Goal: Information Seeking & Learning: Learn about a topic

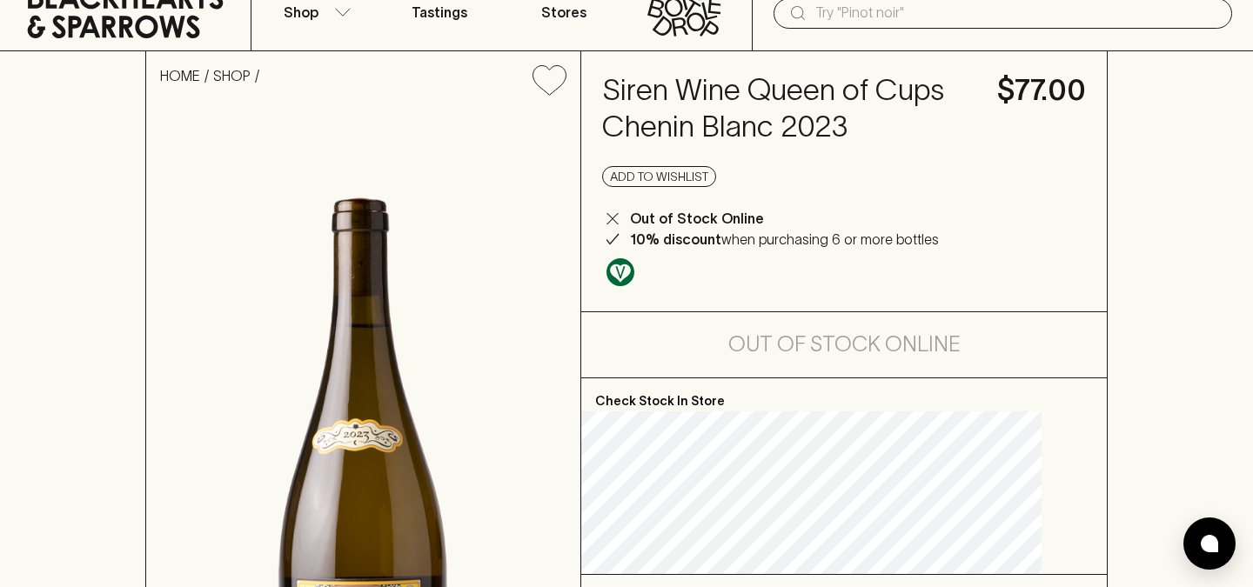
scroll to position [65, 0]
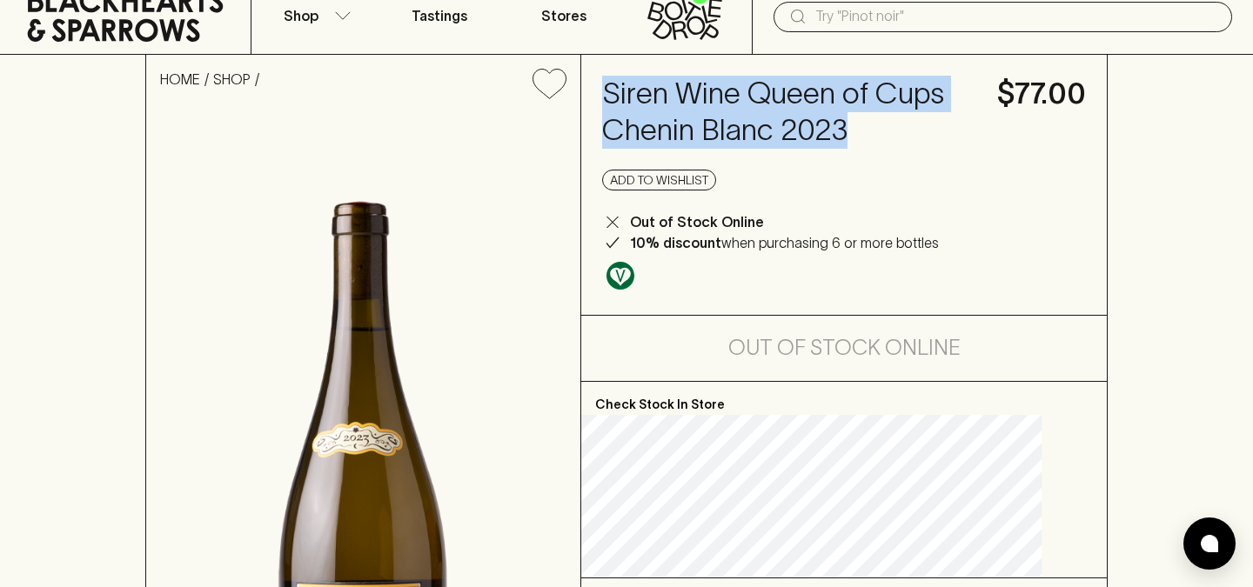
drag, startPoint x: 638, startPoint y: 92, endPoint x: 714, endPoint y: 163, distance: 104.1
click at [715, 149] on h4 "Siren Wine Queen of Cups Chenin Blanc 2023" at bounding box center [789, 112] width 374 height 73
copy h4 "Siren Wine Queen of Cups Chenin Blanc 2023"
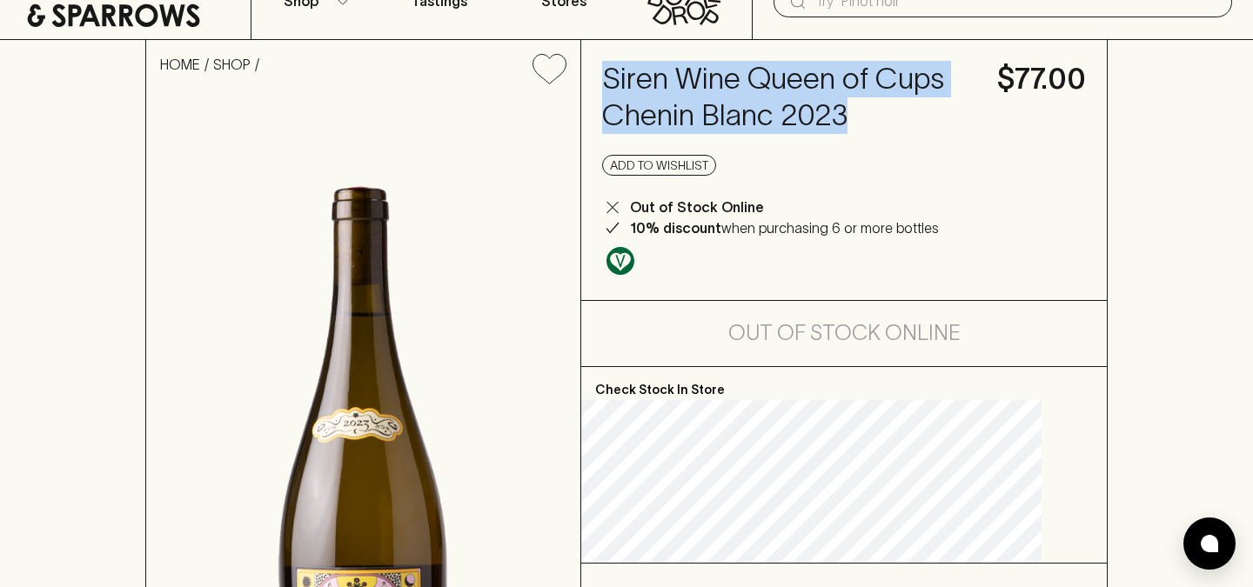
scroll to position [0, 0]
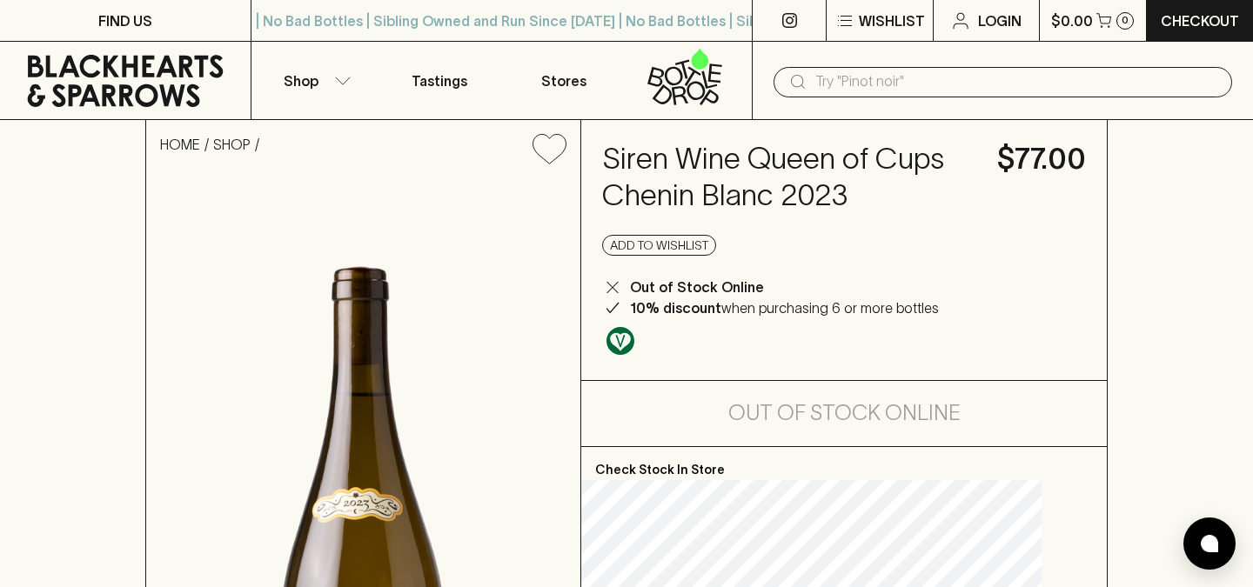
click at [667, 162] on h4 "Siren Wine Queen of Cups Chenin Blanc 2023" at bounding box center [789, 177] width 374 height 73
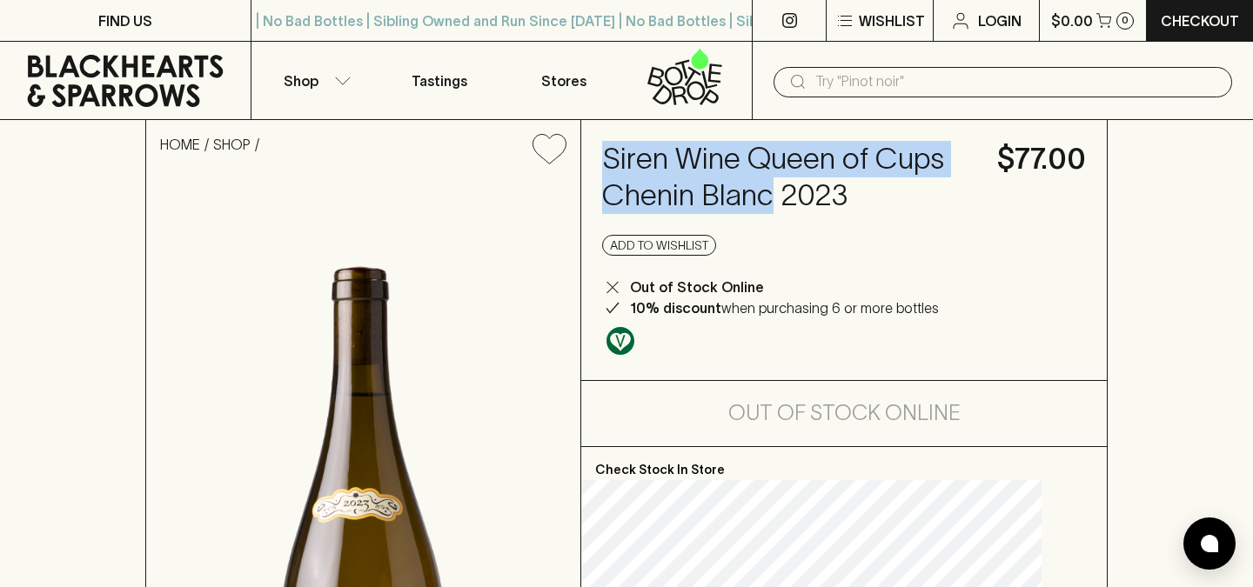
drag, startPoint x: 640, startPoint y: 158, endPoint x: 914, endPoint y: 188, distance: 274.9
click at [915, 188] on h4 "Siren Wine Queen of Cups Chenin Blanc 2023" at bounding box center [789, 177] width 374 height 73
copy h4 "Siren Wine Queen of Cups Chenin Blanc"
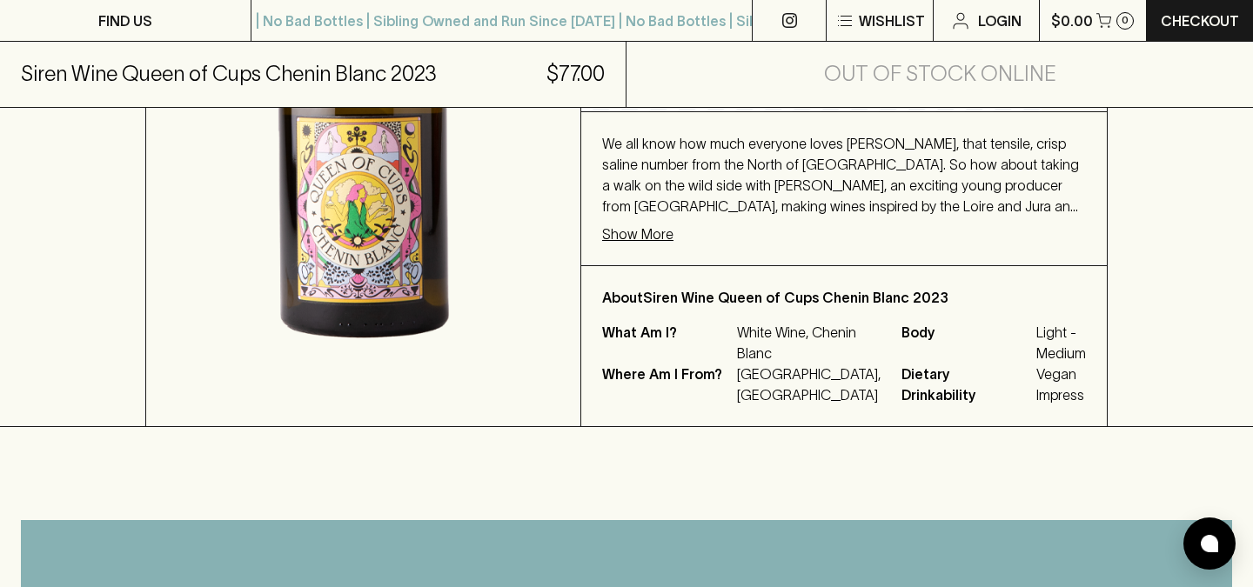
scroll to position [540, 0]
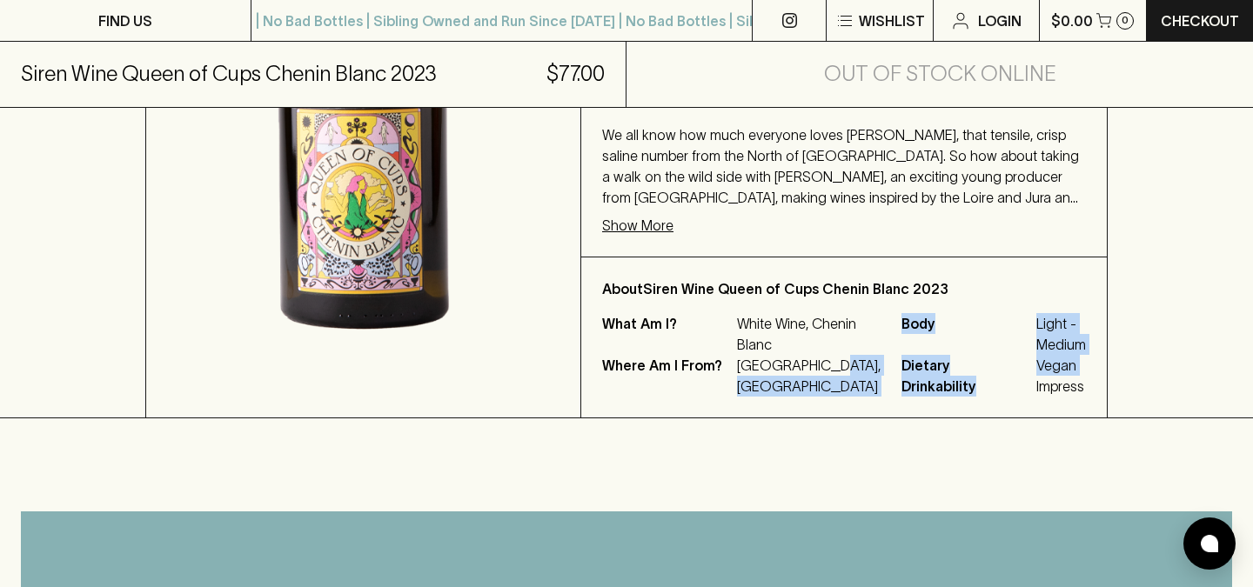
drag, startPoint x: 774, startPoint y: 465, endPoint x: 865, endPoint y: 467, distance: 90.5
click at [865, 397] on div "What Am I? White Wine, Chenin Blanc Where Am I From? [GEOGRAPHIC_DATA], Marlbor…" at bounding box center [844, 355] width 484 height 84
click at [787, 397] on p "[GEOGRAPHIC_DATA], [GEOGRAPHIC_DATA]" at bounding box center [809, 376] width 144 height 42
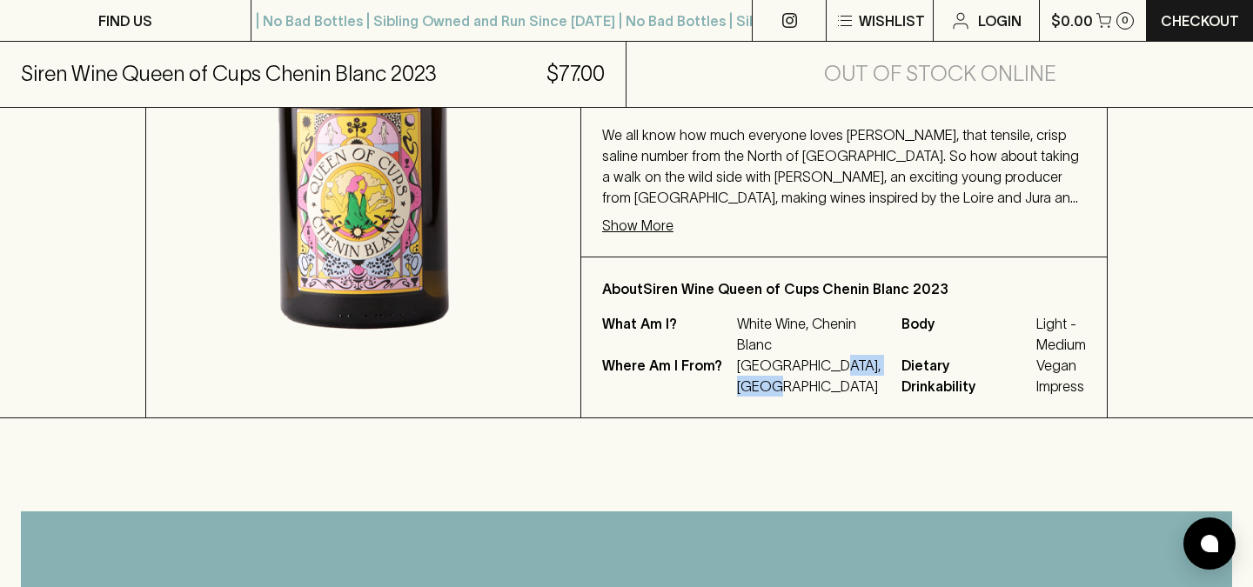
drag, startPoint x: 772, startPoint y: 466, endPoint x: 847, endPoint y: 466, distance: 74.8
click at [848, 397] on p "[GEOGRAPHIC_DATA], [GEOGRAPHIC_DATA]" at bounding box center [809, 376] width 144 height 42
copy p "[GEOGRAPHIC_DATA]"
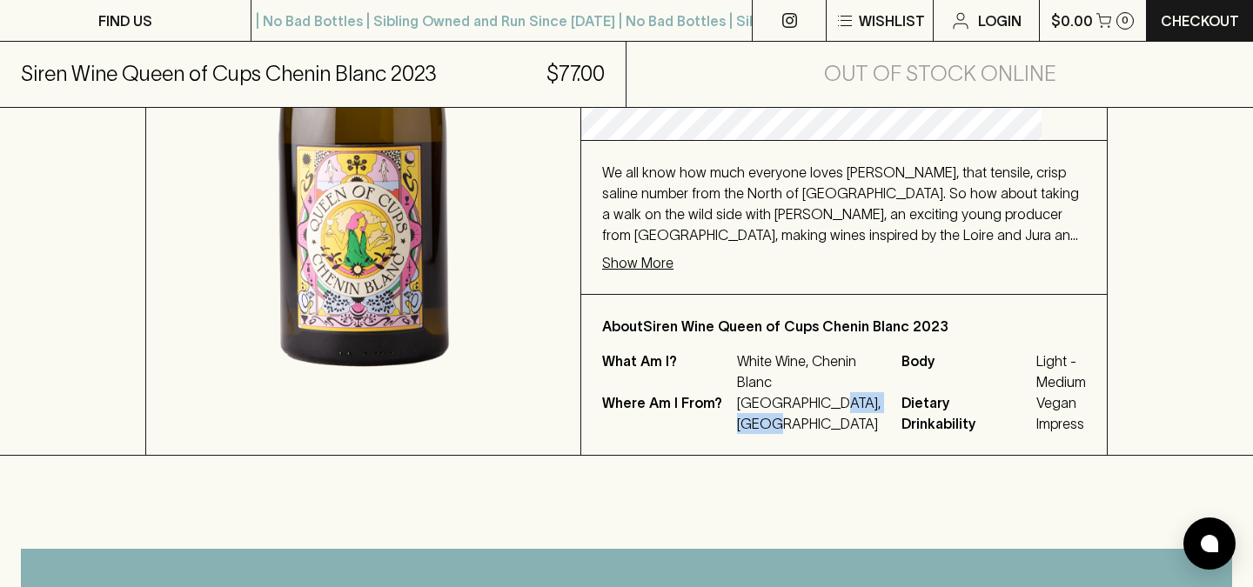
scroll to position [484, 0]
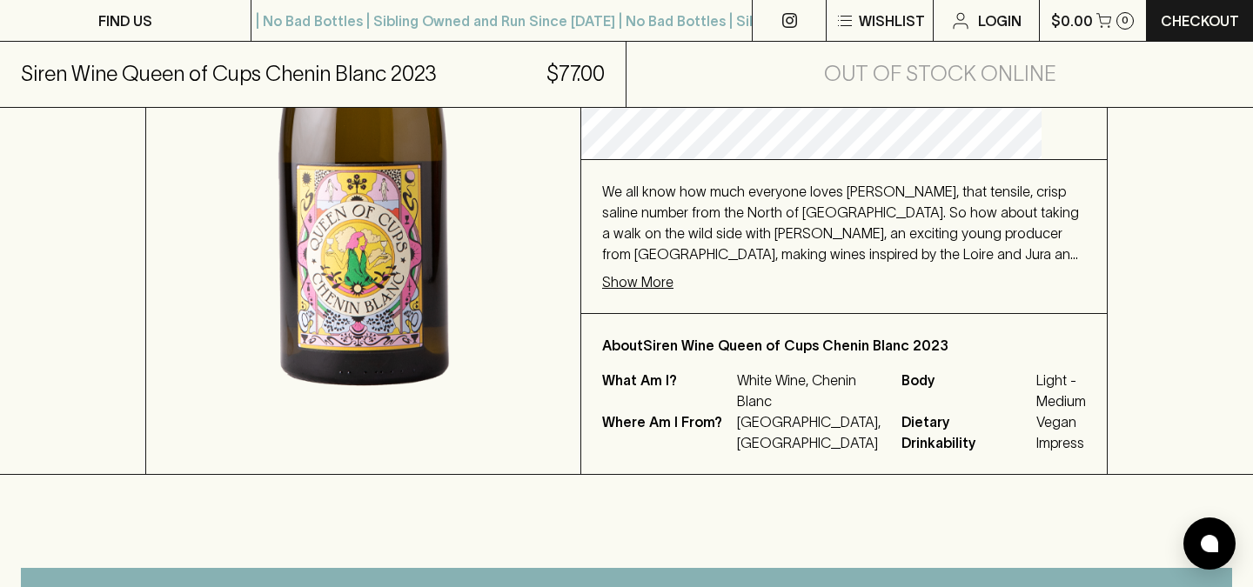
click at [674, 292] on p "Show More" at bounding box center [637, 281] width 71 height 21
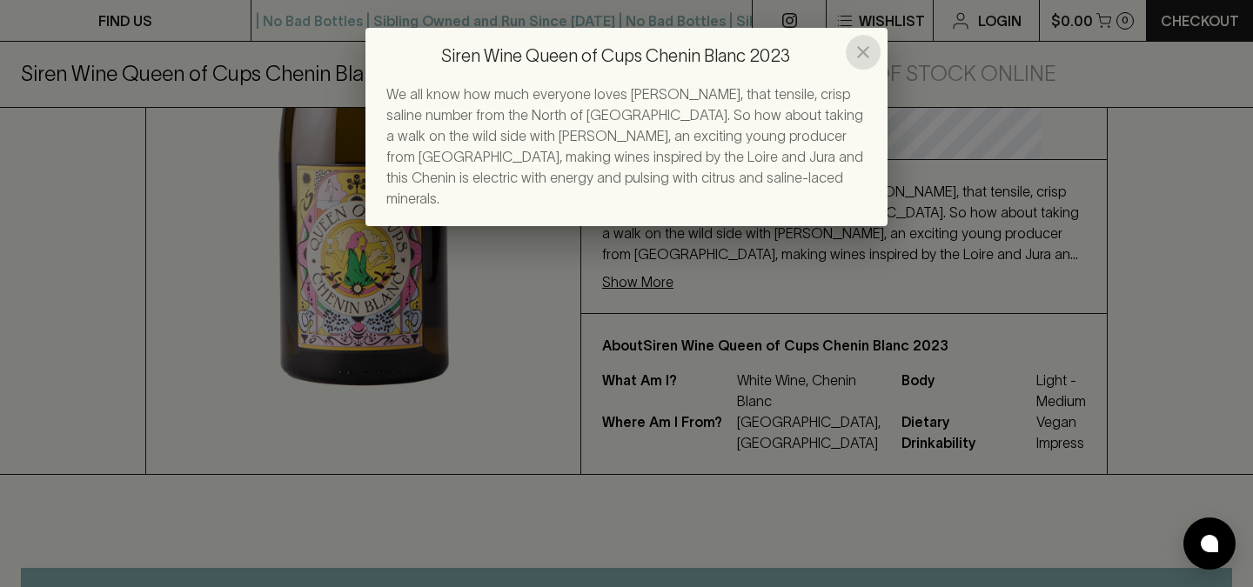
click at [864, 50] on icon "close" at bounding box center [863, 52] width 12 height 12
